Goal: Check status: Check status

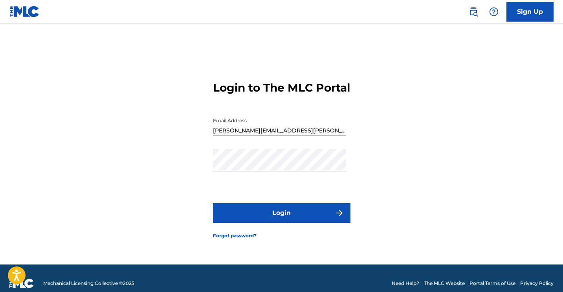
click at [309, 215] on button "Login" at bounding box center [281, 213] width 137 height 20
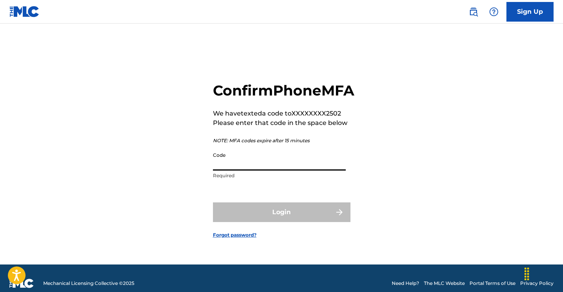
click at [258, 170] on input "Code" at bounding box center [279, 159] width 133 height 22
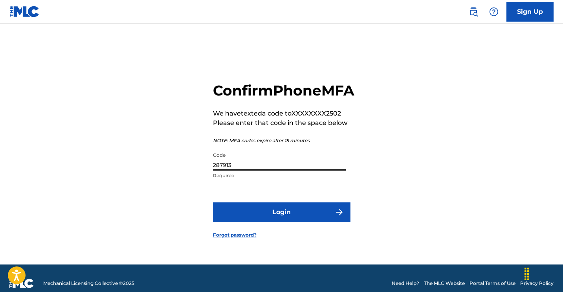
type input "287913"
click at [309, 220] on button "Login" at bounding box center [281, 212] width 137 height 20
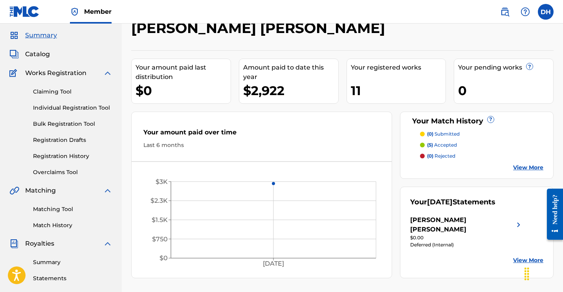
scroll to position [29, 0]
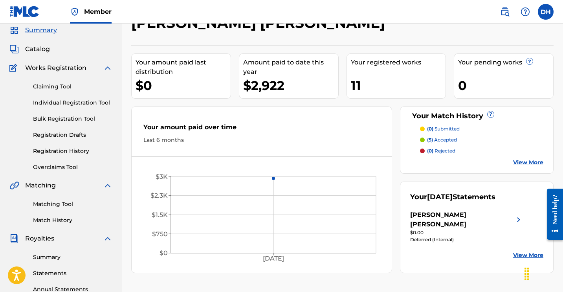
click at [532, 251] on link "View More" at bounding box center [528, 255] width 30 height 8
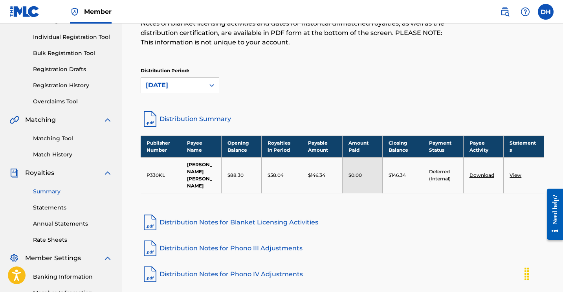
scroll to position [95, 0]
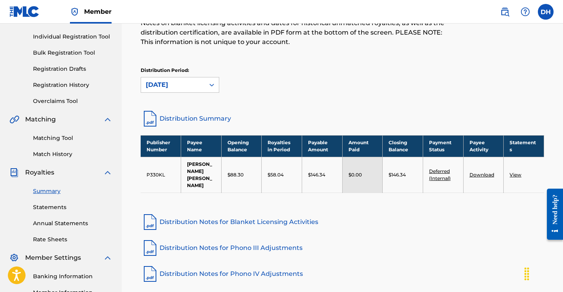
click at [439, 174] on link "Deferred (Internal)" at bounding box center [440, 174] width 22 height 13
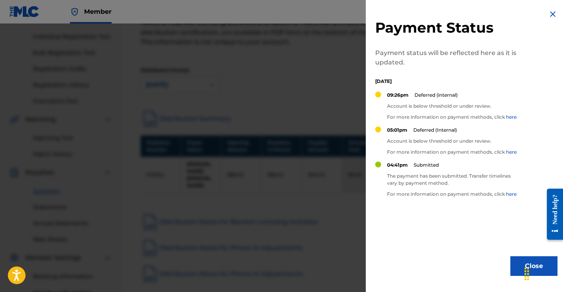
click at [550, 14] on img at bounding box center [552, 13] width 9 height 9
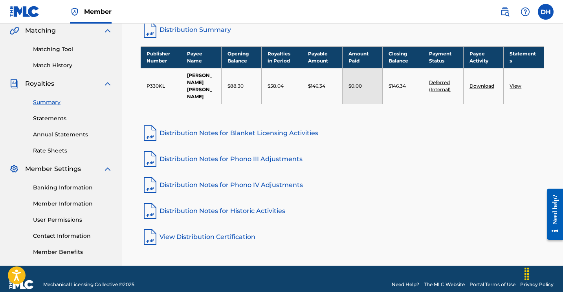
scroll to position [195, 0]
